Goal: Task Accomplishment & Management: Complete application form

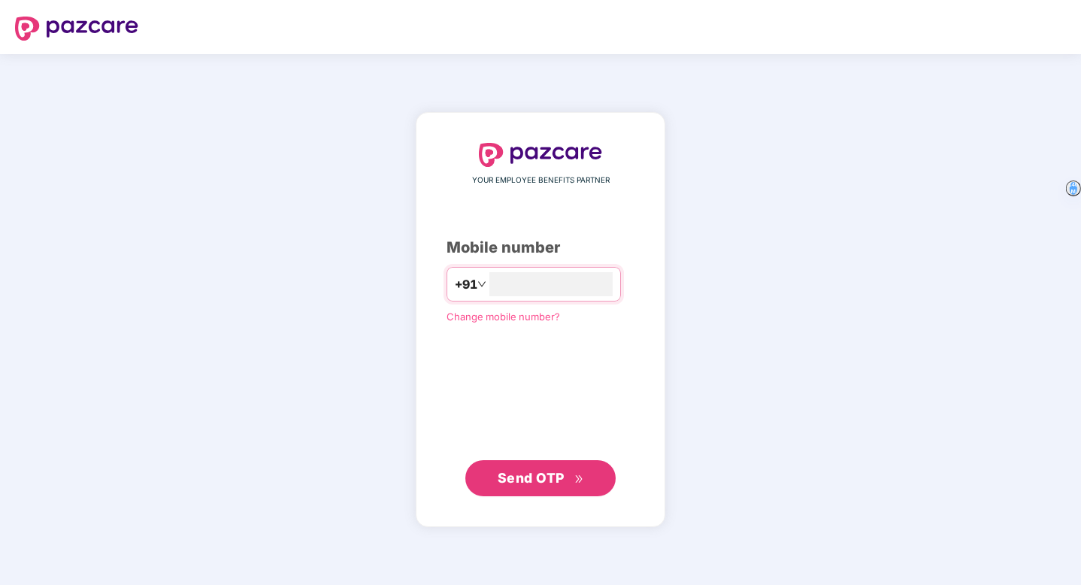
type input "**********"
click at [525, 480] on span "Send OTP" at bounding box center [531, 477] width 67 height 16
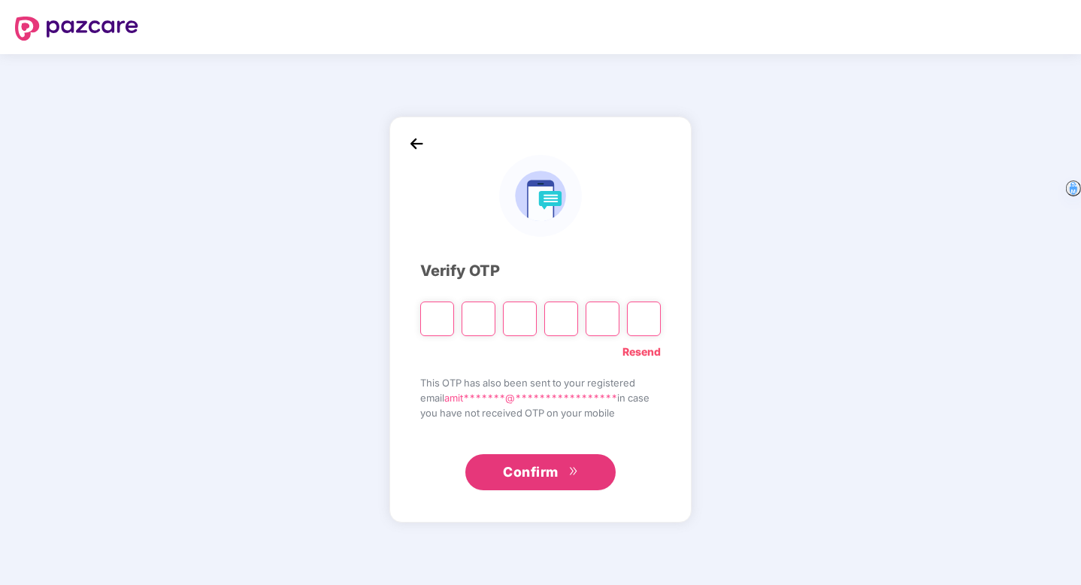
type input "*"
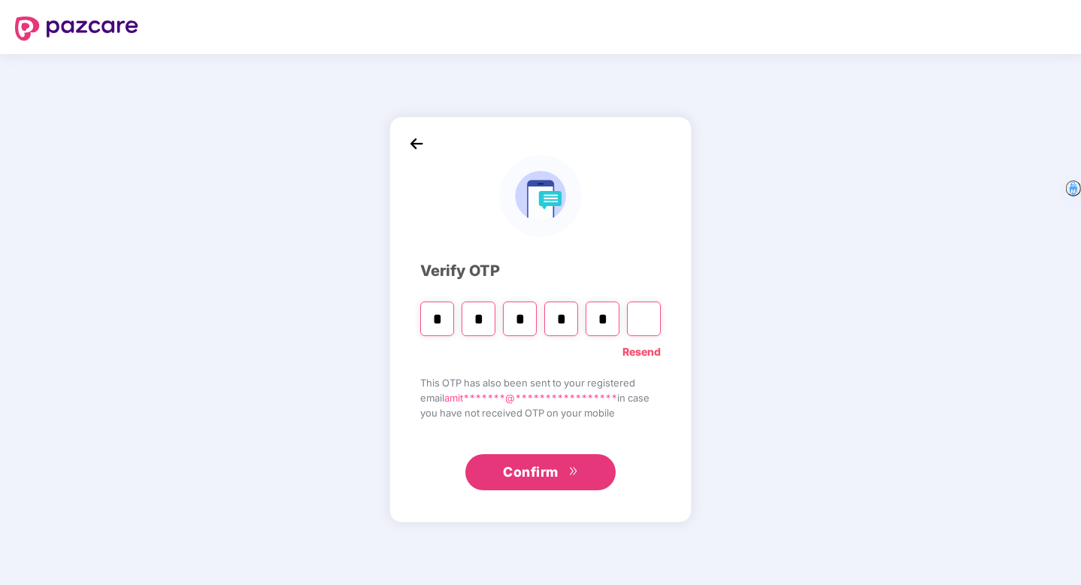
type input "*"
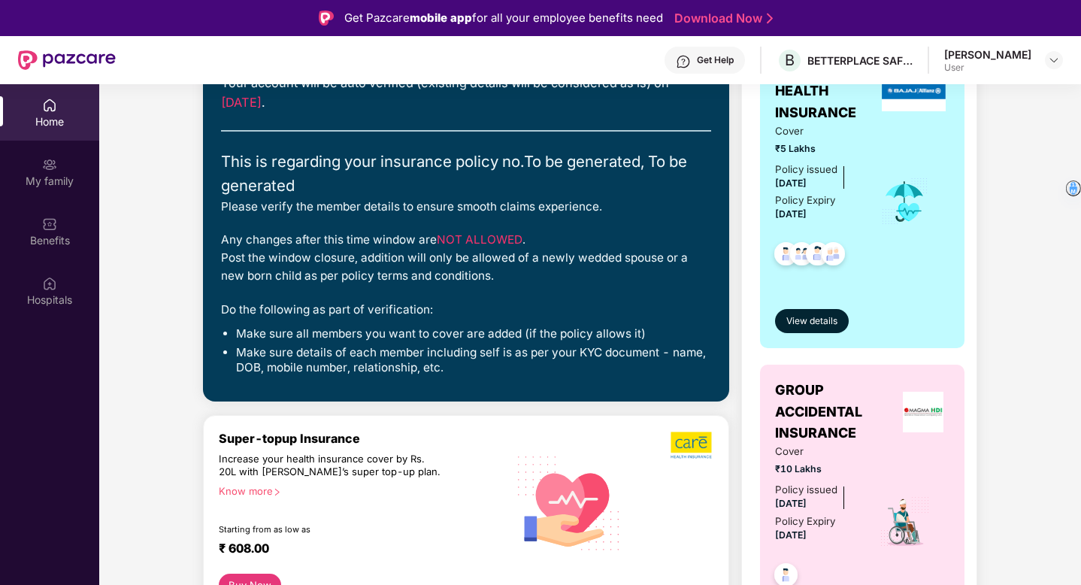
scroll to position [199, 0]
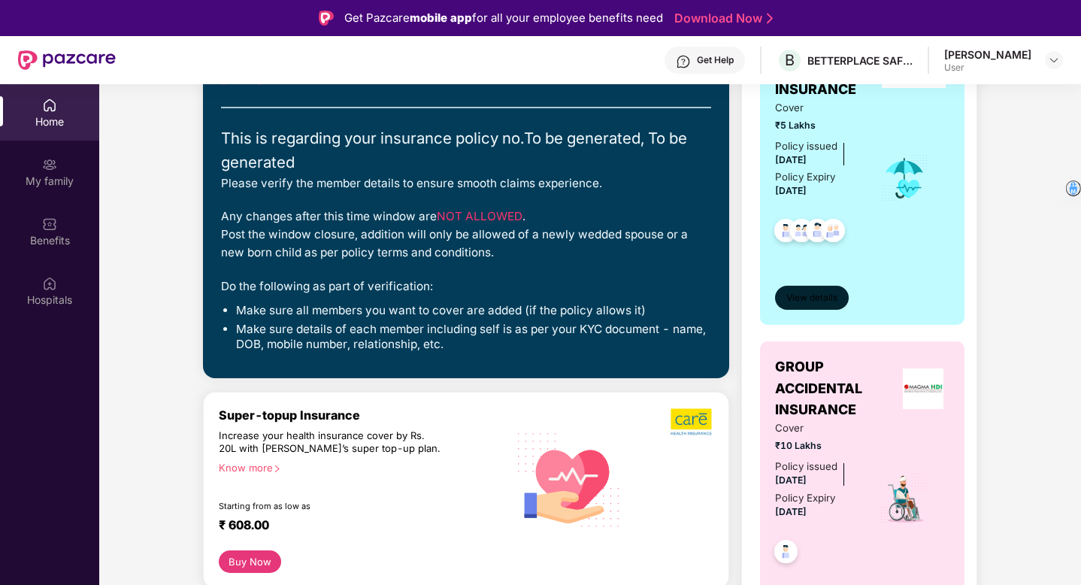
click at [819, 297] on span "View details" at bounding box center [811, 298] width 51 height 14
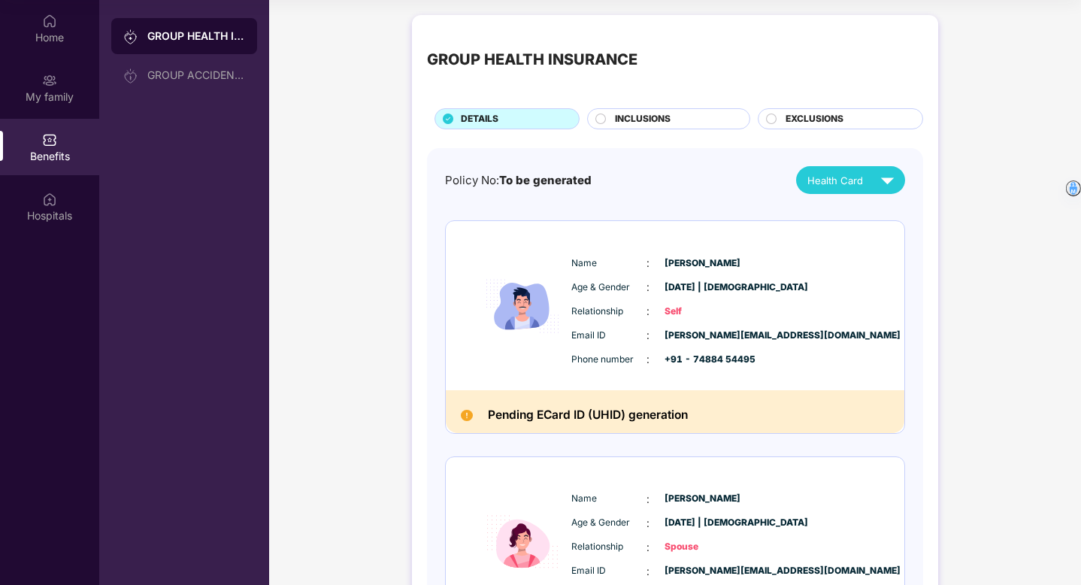
click at [639, 121] on span "INCLUSIONS" at bounding box center [643, 119] width 56 height 14
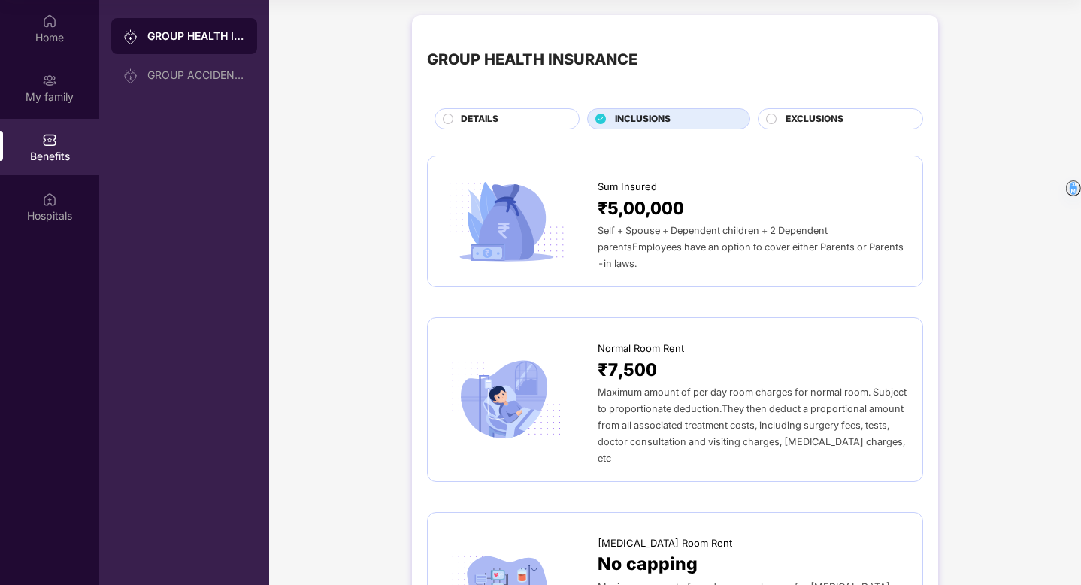
click at [822, 123] on span "EXCLUSIONS" at bounding box center [814, 119] width 58 height 14
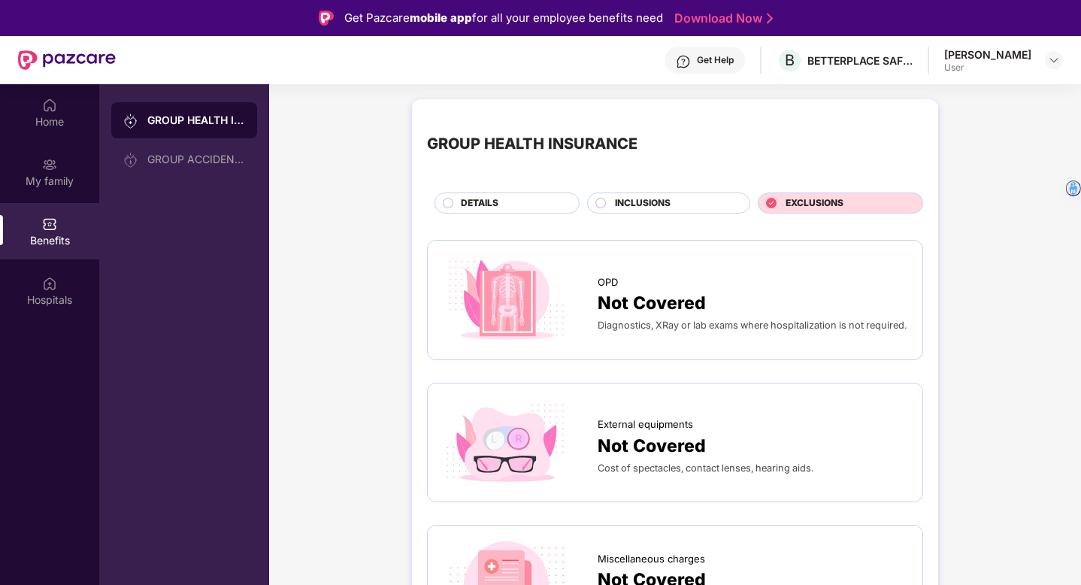
click at [646, 195] on div "INCLUSIONS" at bounding box center [668, 202] width 163 height 21
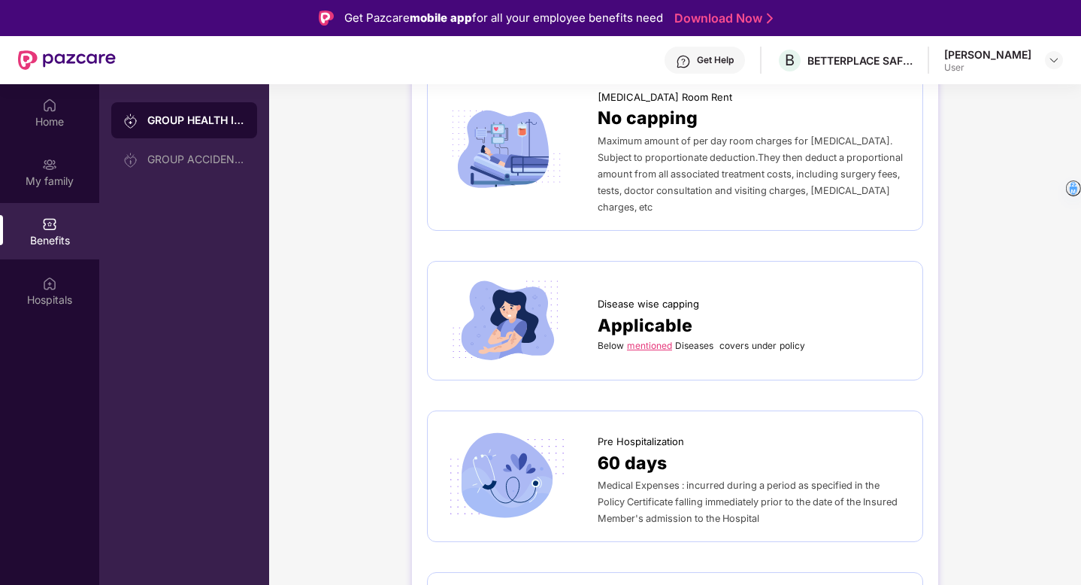
scroll to position [1720, 0]
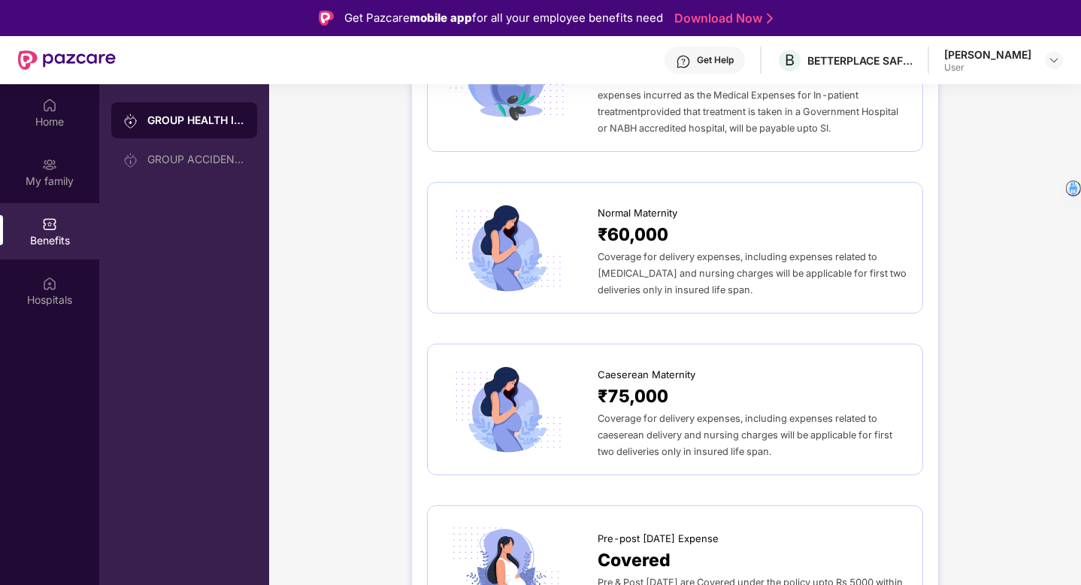
click at [760, 441] on div "Sum Insured ₹5,00,000 Self + Spouse + Dependent children + 2 Dependent parentsE…" at bounding box center [675, 405] width 496 height 3786
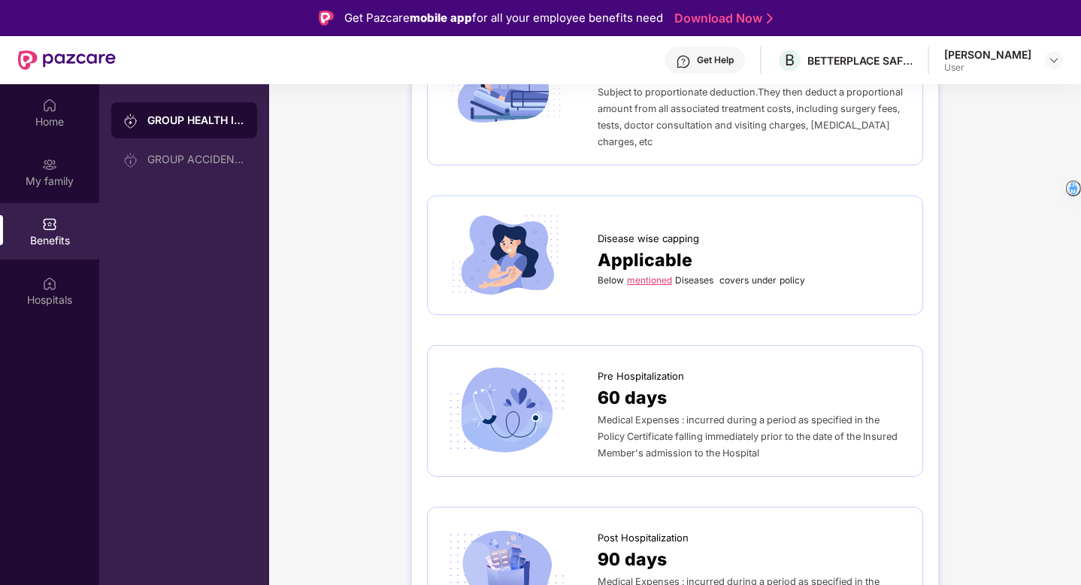
scroll to position [345, 0]
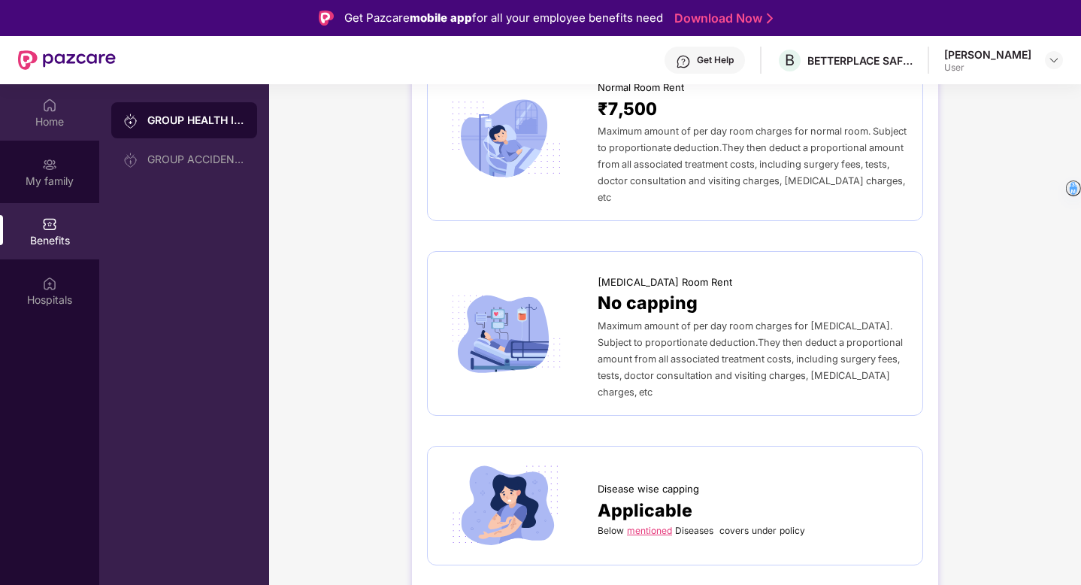
click at [57, 109] on div "Home" at bounding box center [49, 112] width 99 height 56
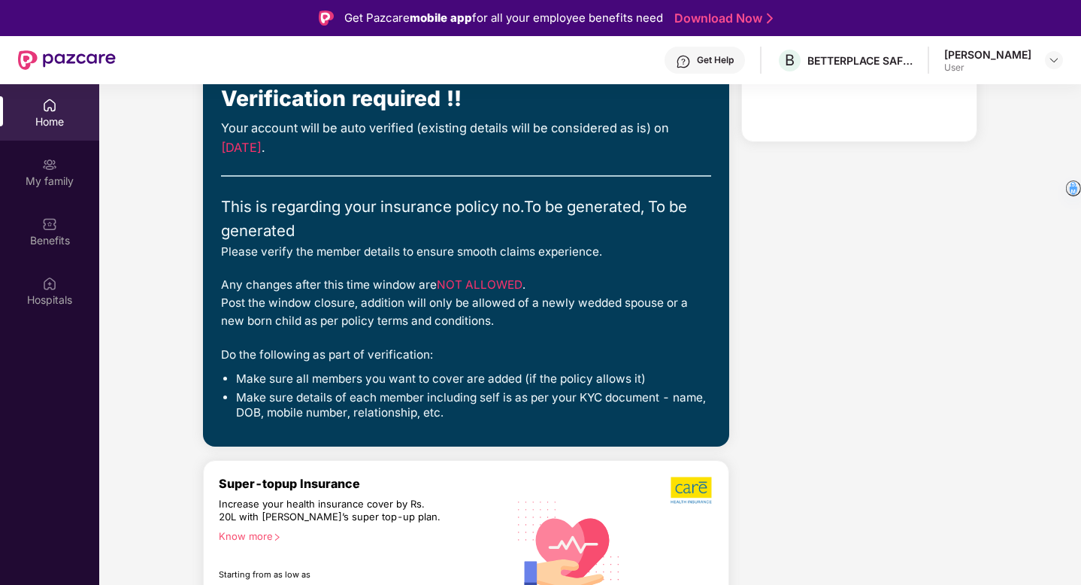
scroll to position [0, 0]
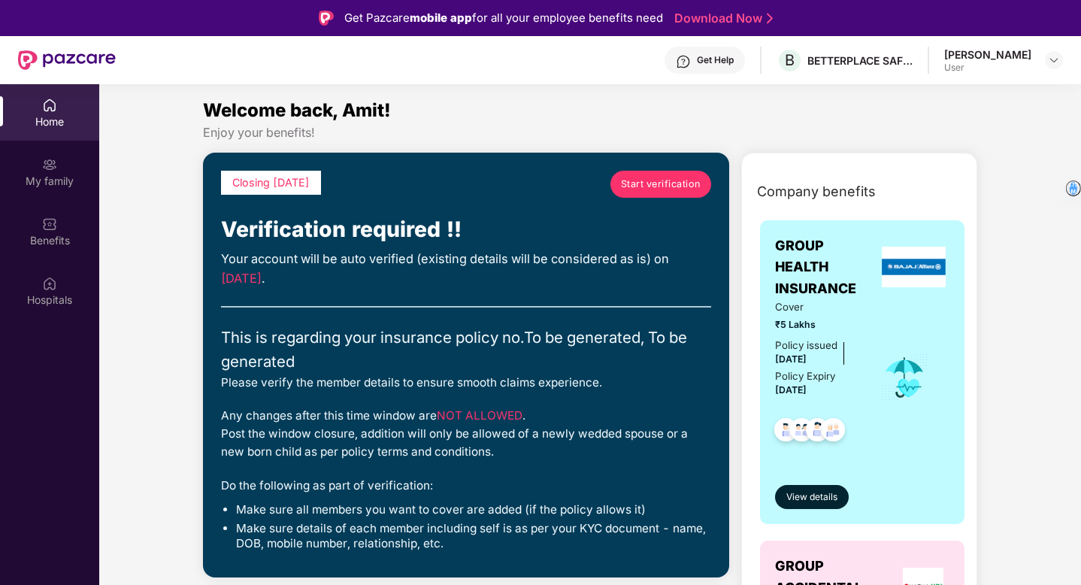
click at [652, 192] on link "Start verification" at bounding box center [660, 184] width 101 height 27
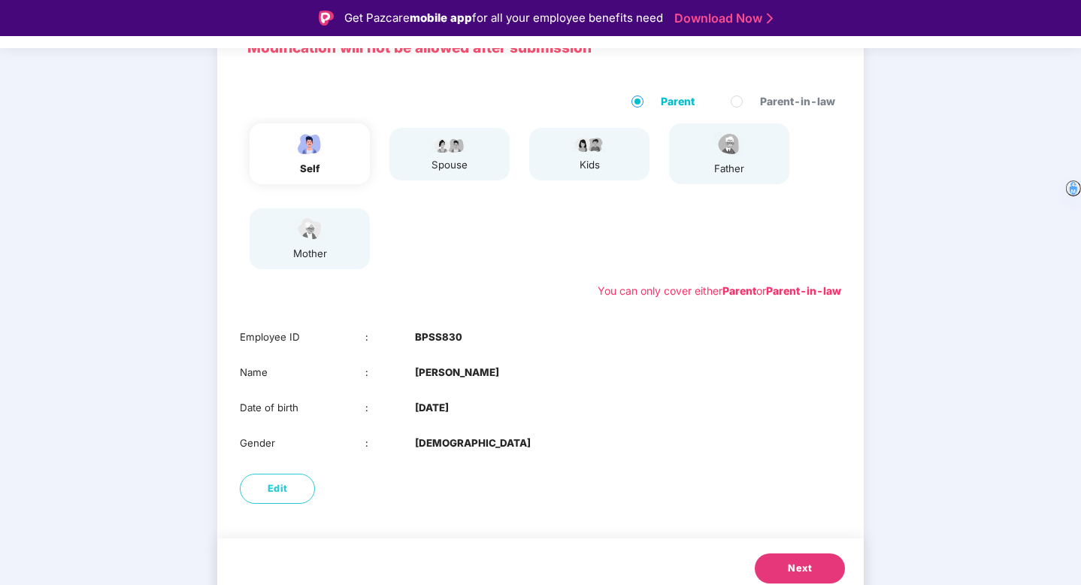
scroll to position [137, 0]
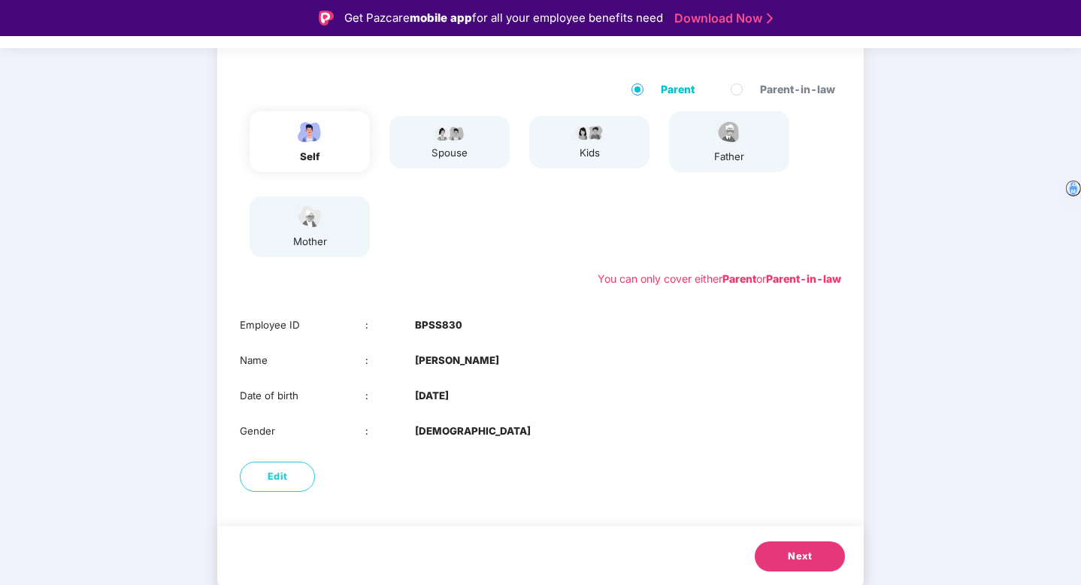
click at [792, 567] on button "Next" at bounding box center [800, 556] width 90 height 30
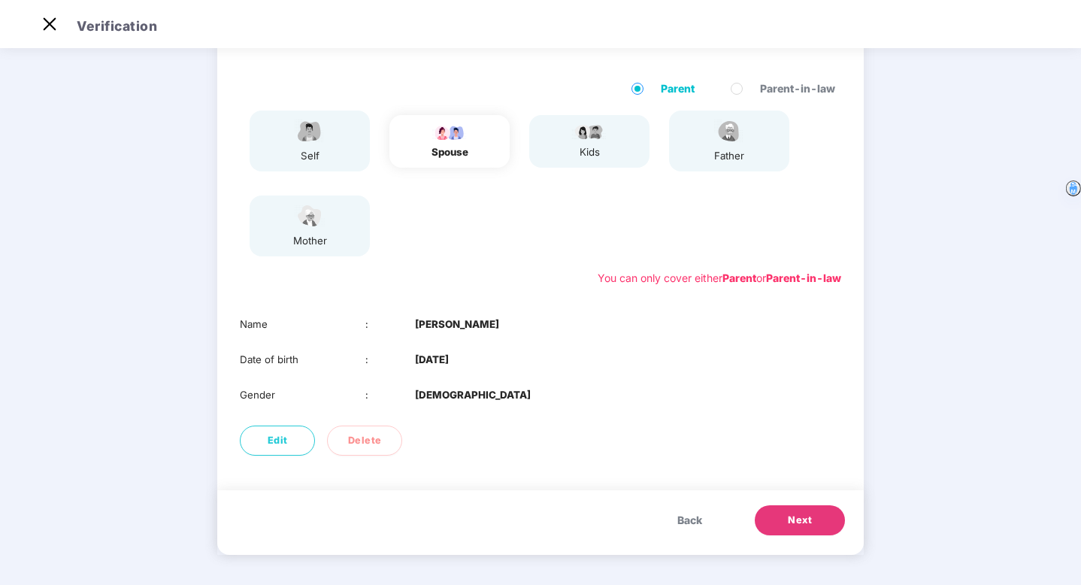
click at [804, 531] on button "Next" at bounding box center [800, 520] width 90 height 30
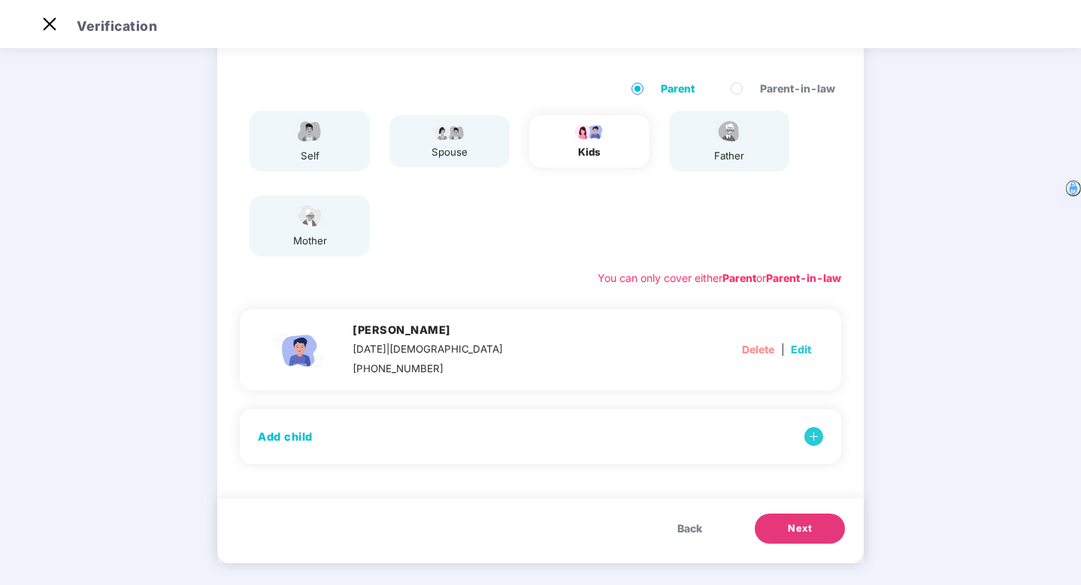
scroll to position [110, 0]
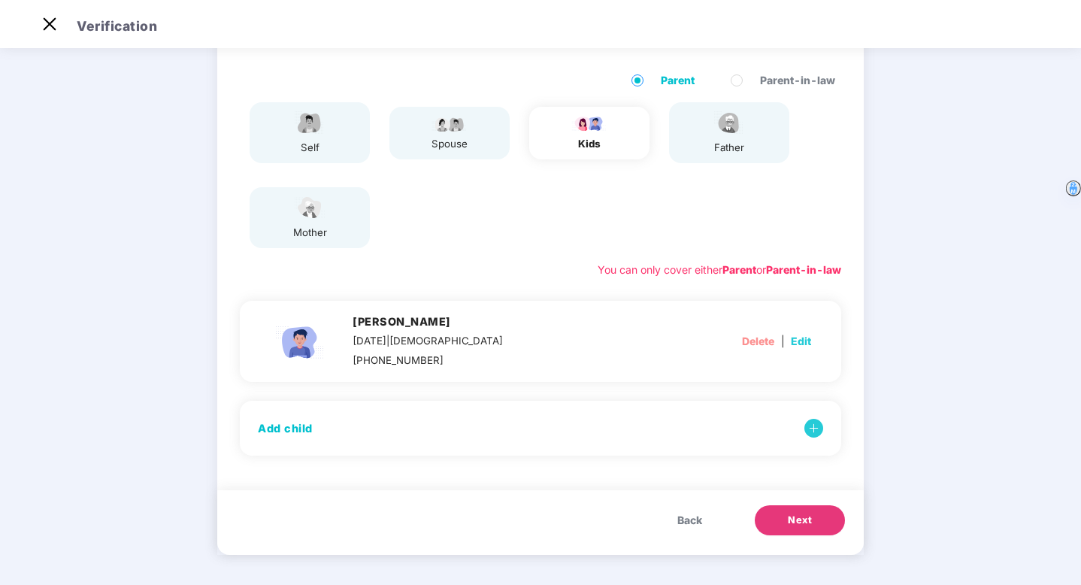
click at [804, 531] on button "Next" at bounding box center [800, 520] width 90 height 30
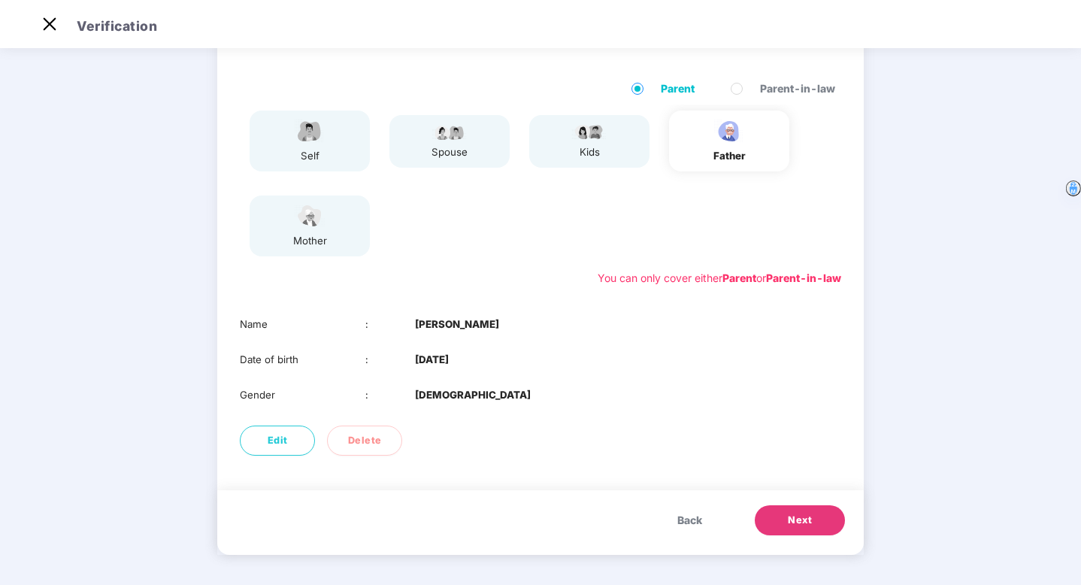
scroll to position [101, 0]
click at [815, 530] on button "Next" at bounding box center [800, 520] width 90 height 30
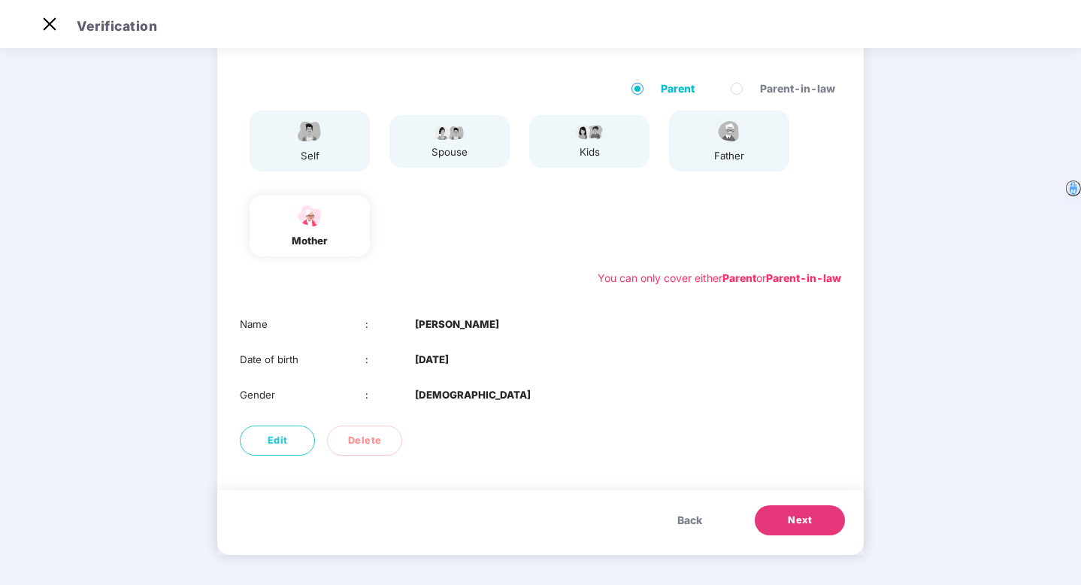
click at [815, 530] on button "Next" at bounding box center [800, 520] width 90 height 30
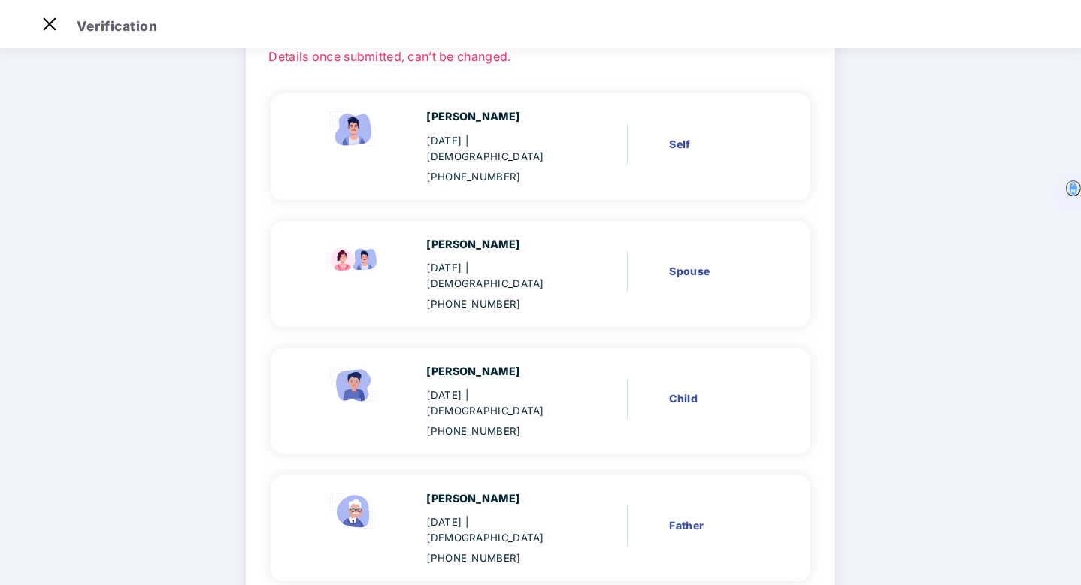
scroll to position [277, 0]
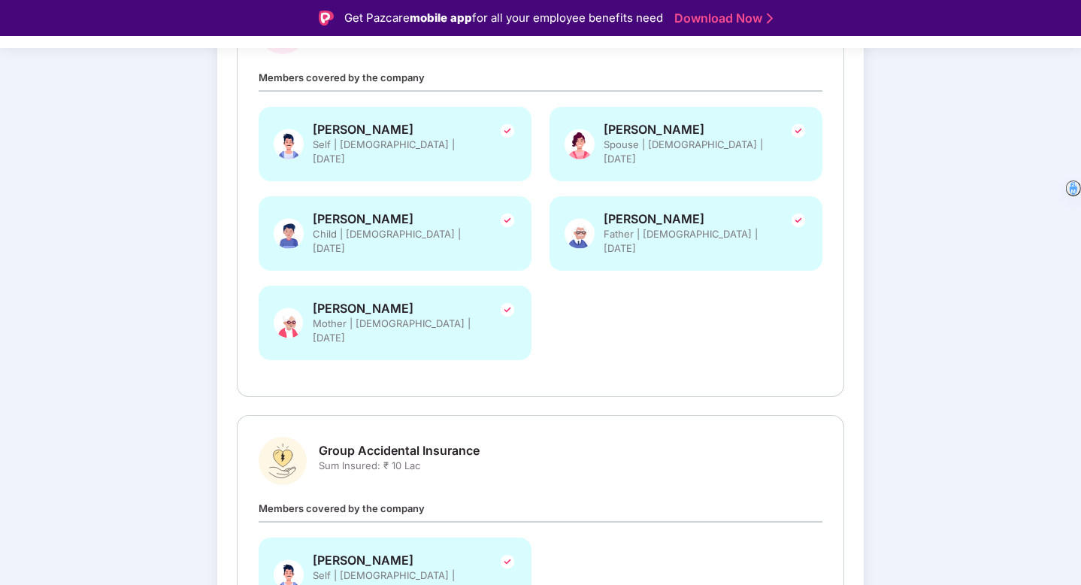
scroll to position [366, 0]
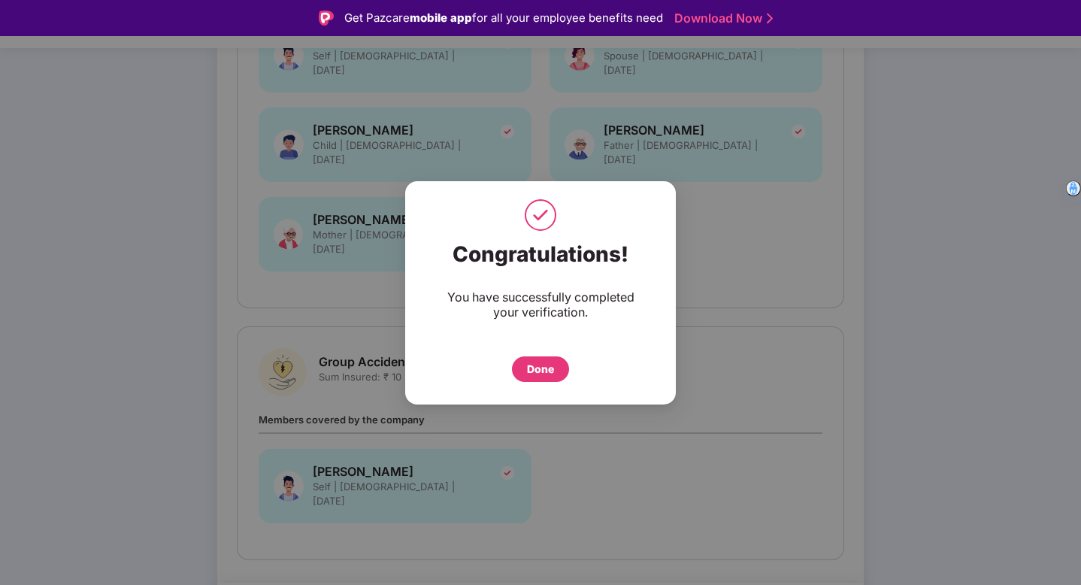
click at [552, 373] on div "Done" at bounding box center [540, 369] width 27 height 17
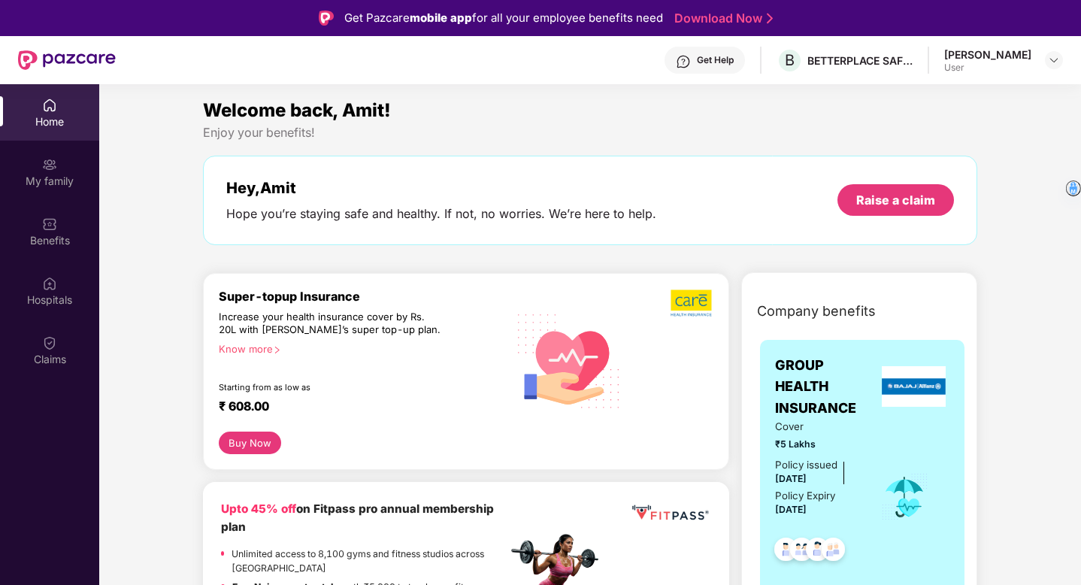
click at [261, 441] on button "Buy Now" at bounding box center [250, 442] width 62 height 23
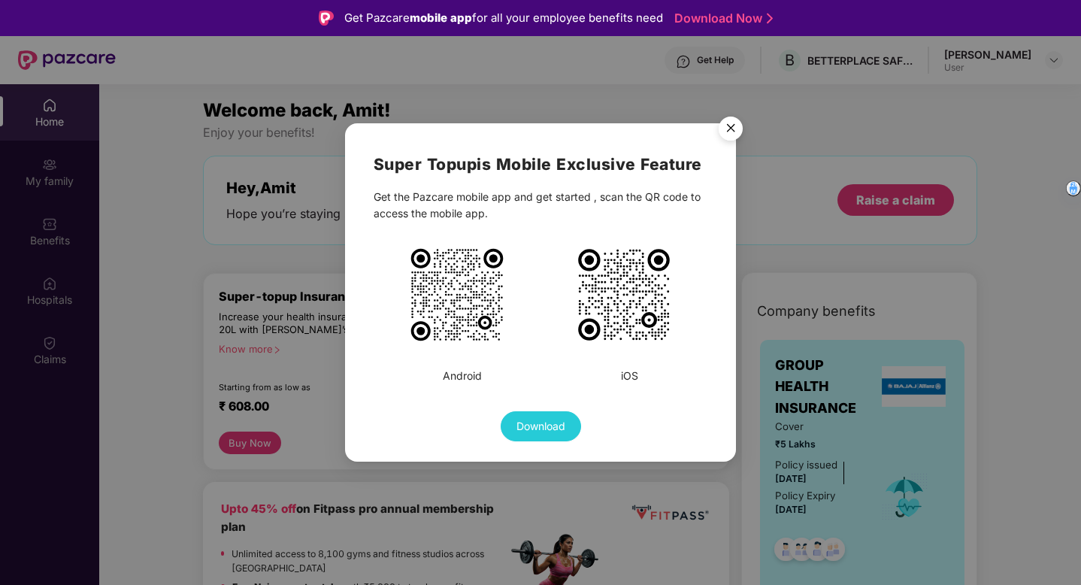
click at [728, 129] on img "Close" at bounding box center [731, 131] width 42 height 42
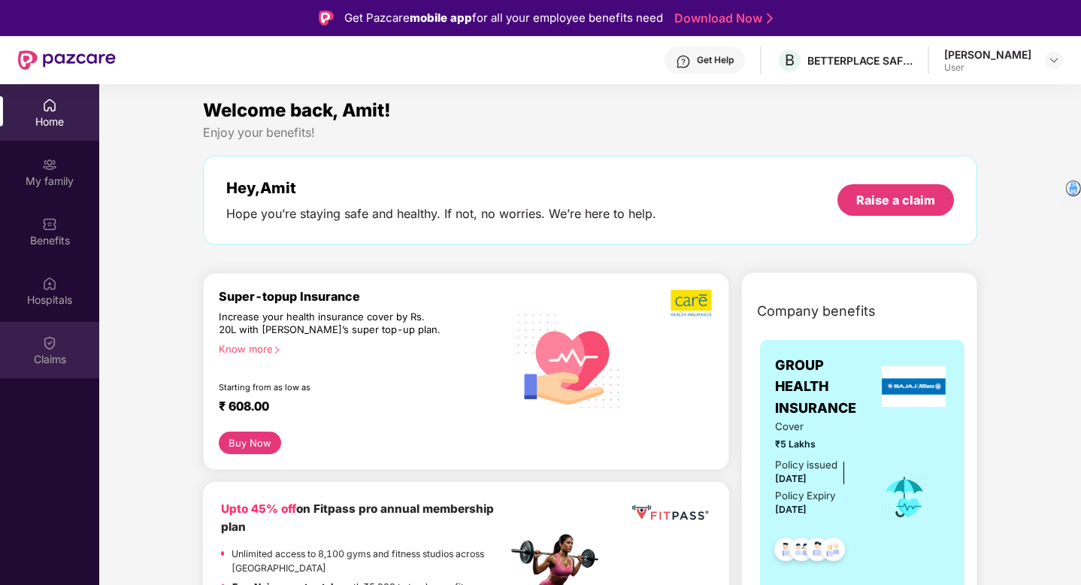
click at [53, 347] on img at bounding box center [49, 342] width 15 height 15
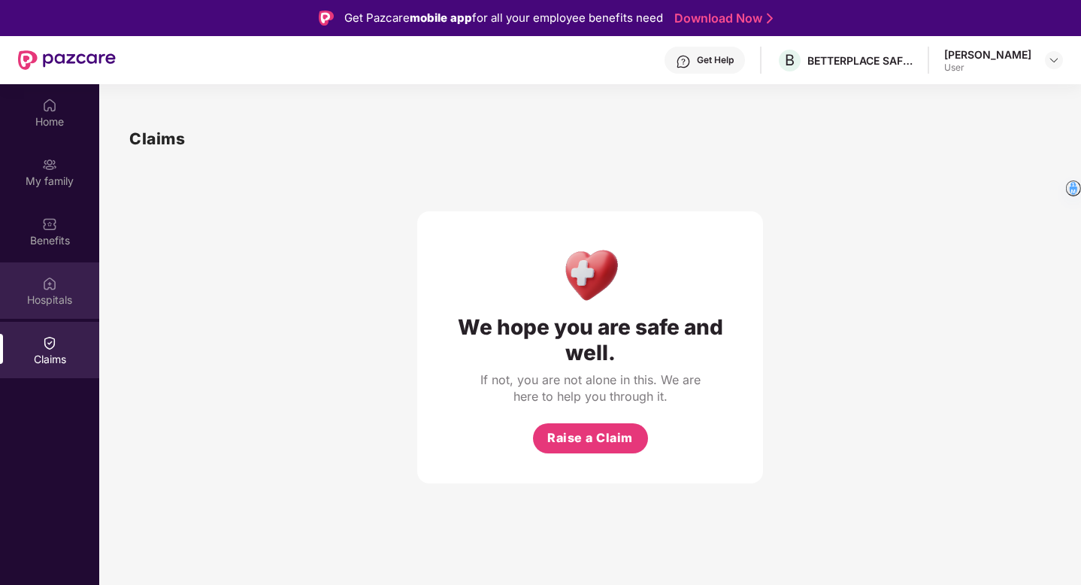
click at [50, 292] on div "Hospitals" at bounding box center [49, 299] width 99 height 15
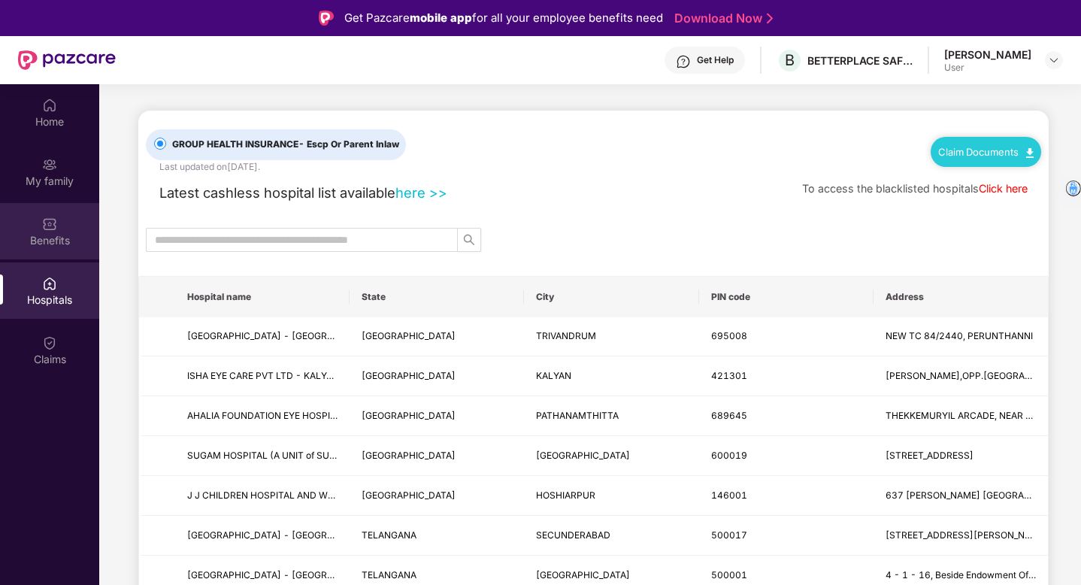
click at [44, 221] on img at bounding box center [49, 223] width 15 height 15
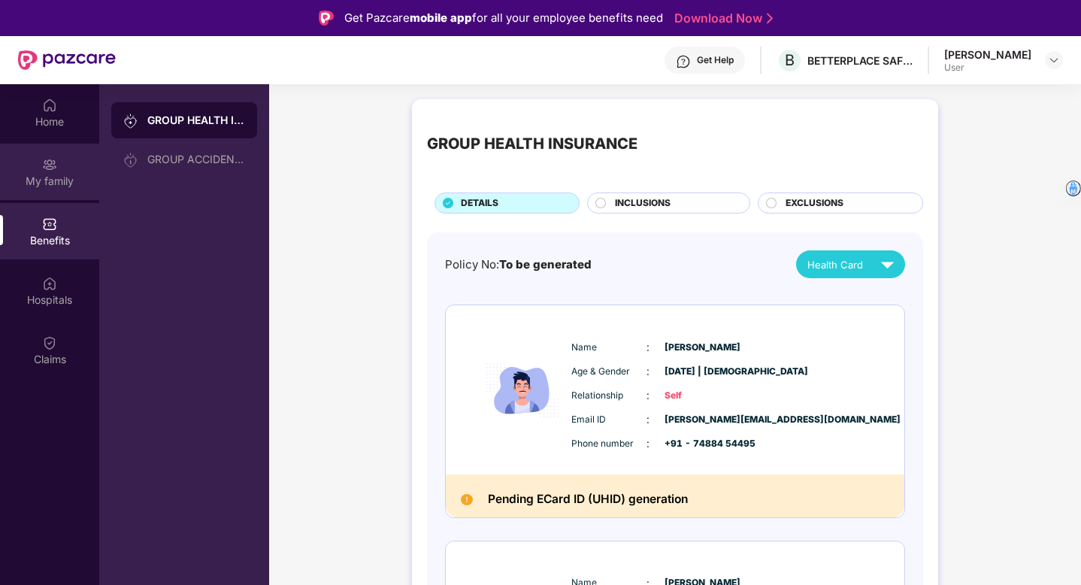
click at [49, 171] on img at bounding box center [49, 164] width 15 height 15
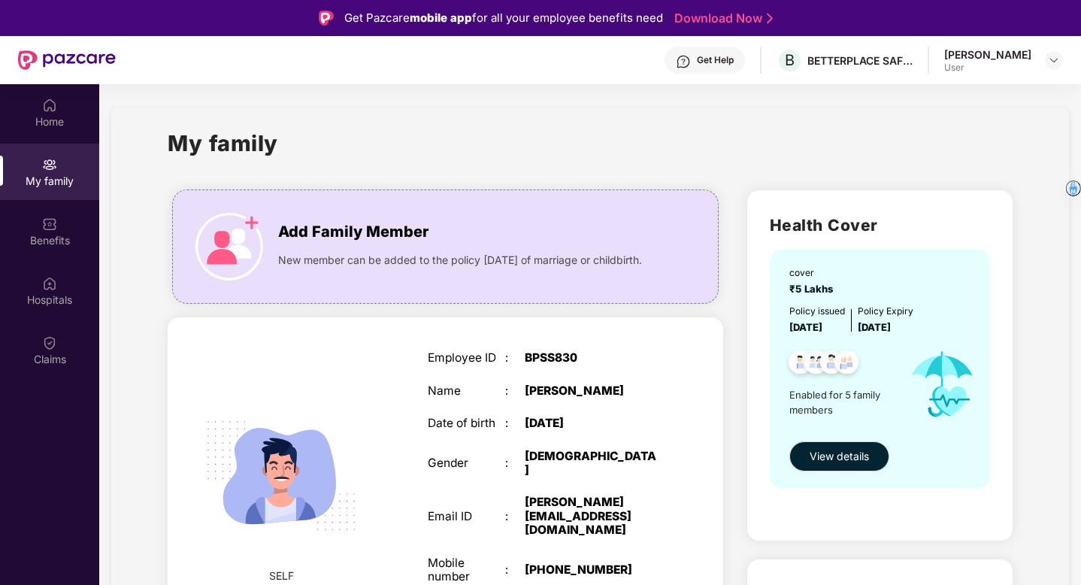
click at [832, 150] on div "My family" at bounding box center [590, 152] width 845 height 52
